Goal: Information Seeking & Learning: Learn about a topic

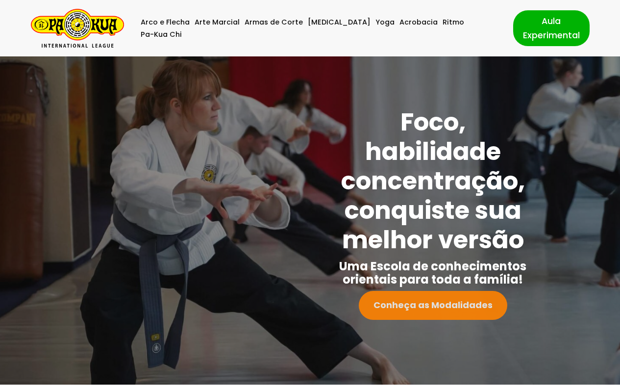
click at [442, 303] on strong "Conheça as Modalidades" at bounding box center [433, 305] width 119 height 12
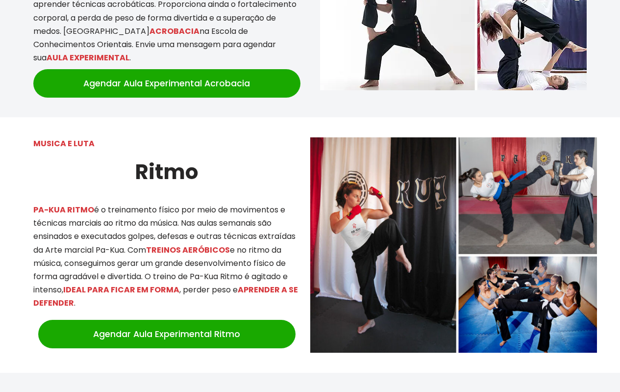
scroll to position [1905, 0]
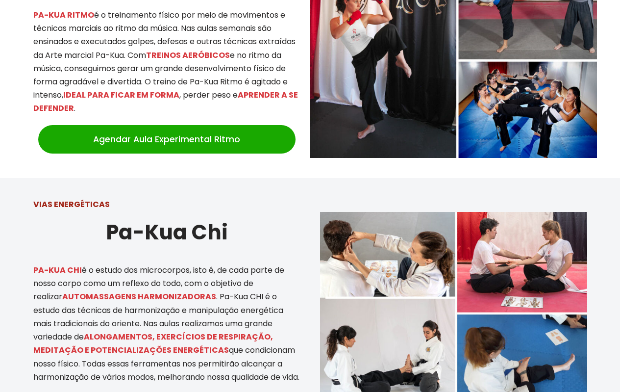
drag, startPoint x: 33, startPoint y: 272, endPoint x: 155, endPoint y: 275, distance: 121.2
click at [155, 291] on mark "AUTOMASSAGENS HARMONIZADORAS" at bounding box center [139, 296] width 154 height 11
click at [20, 259] on div at bounding box center [310, 312] width 620 height 268
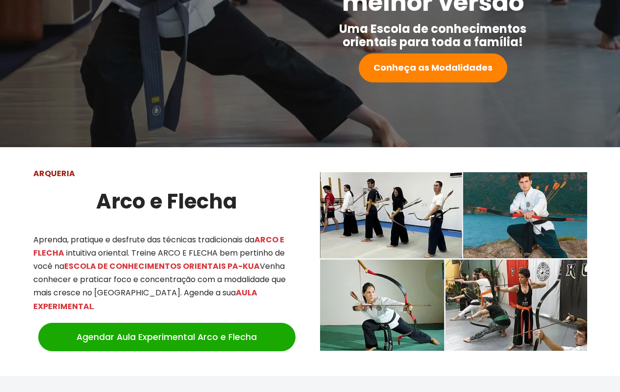
scroll to position [532, 0]
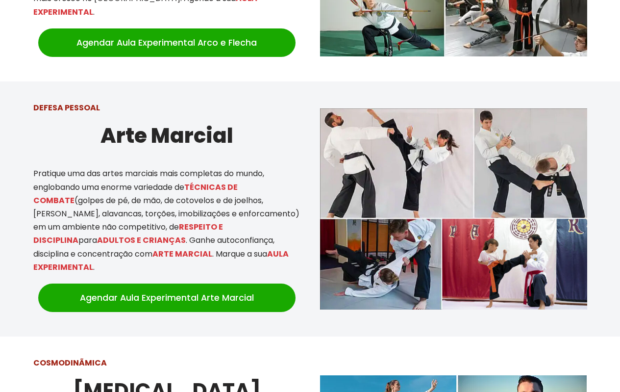
drag, startPoint x: 93, startPoint y: 123, endPoint x: 381, endPoint y: 149, distance: 289.0
click at [381, 149] on div "DEFESA PESSOAL Arte Marcial Pratique uma das artes marciais mais completas do m…" at bounding box center [311, 208] width 574 height 235
click at [279, 135] on h2 "Arte Marcial" at bounding box center [166, 135] width 267 height 33
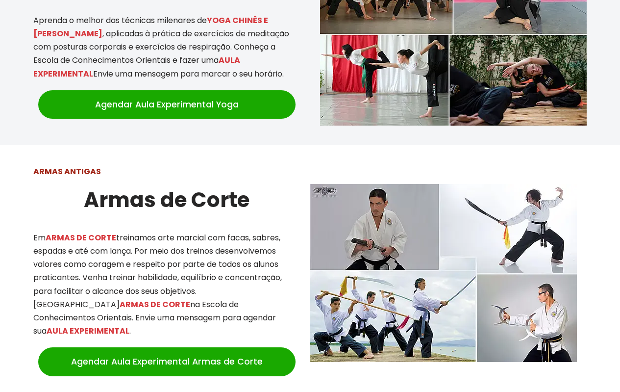
scroll to position [1200, 0]
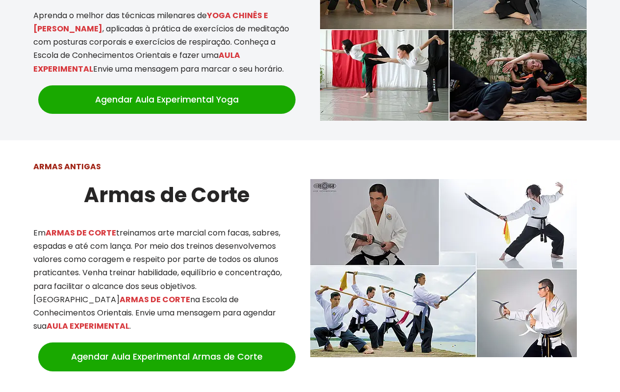
drag, startPoint x: 84, startPoint y: 190, endPoint x: 288, endPoint y: 196, distance: 203.6
click at [288, 196] on h2 "Armas de Corte" at bounding box center [166, 195] width 267 height 33
click at [181, 206] on div "ARMAS ANTIGAS Armas de Corte Em ARMAS DE CORTE treinamos arte marcial com facas…" at bounding box center [167, 267] width 287 height 235
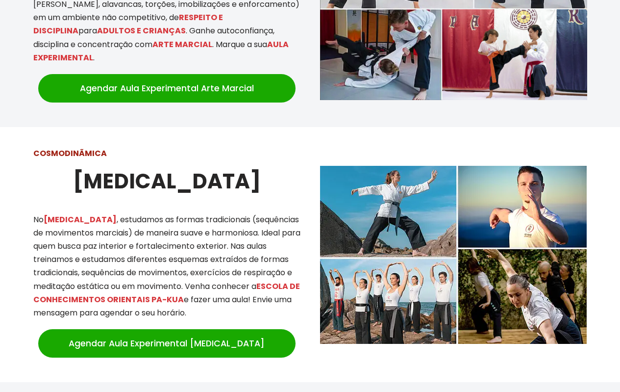
scroll to position [857, 0]
